Goal: Browse casually

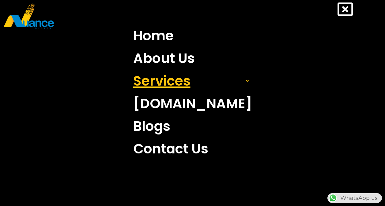
drag, startPoint x: 243, startPoint y: 80, endPoint x: 233, endPoint y: 83, distance: 10.6
click at [241, 80] on link "Services" at bounding box center [193, 81] width 128 height 23
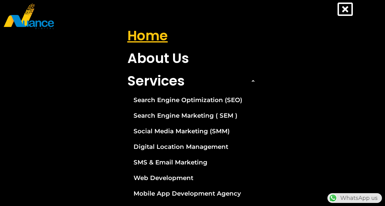
click at [158, 35] on link "Home" at bounding box center [193, 35] width 140 height 23
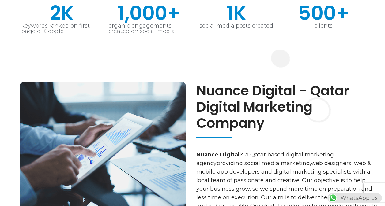
scroll to position [153, 0]
